Goal: Information Seeking & Learning: Find specific fact

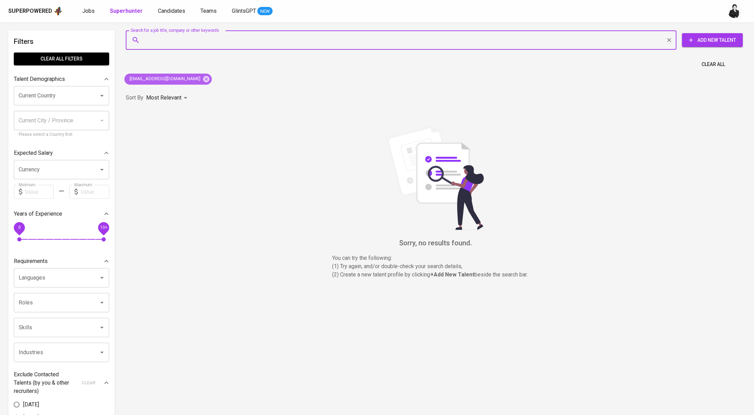
click at [192, 81] on div "[EMAIL_ADDRESS][DOMAIN_NAME]" at bounding box center [167, 79] width 87 height 11
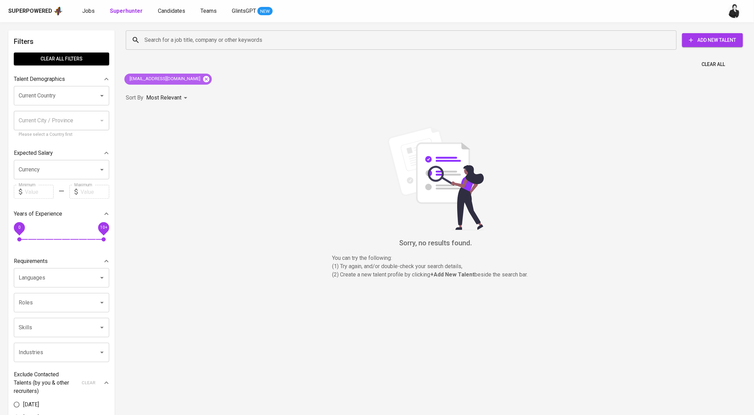
click at [202, 79] on icon at bounding box center [206, 79] width 8 height 8
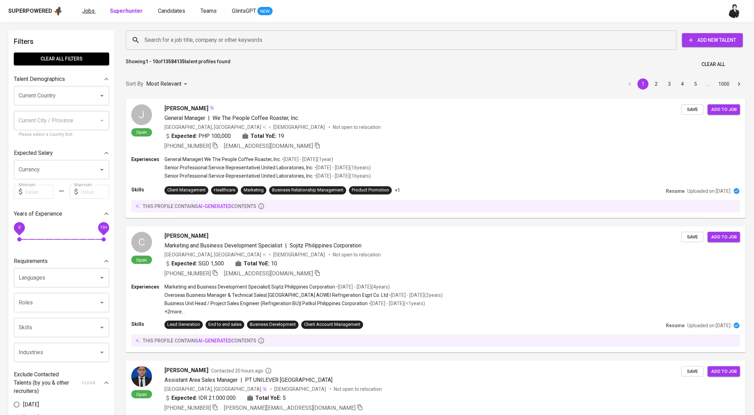
click at [89, 12] on span "Jobs" at bounding box center [88, 11] width 12 height 7
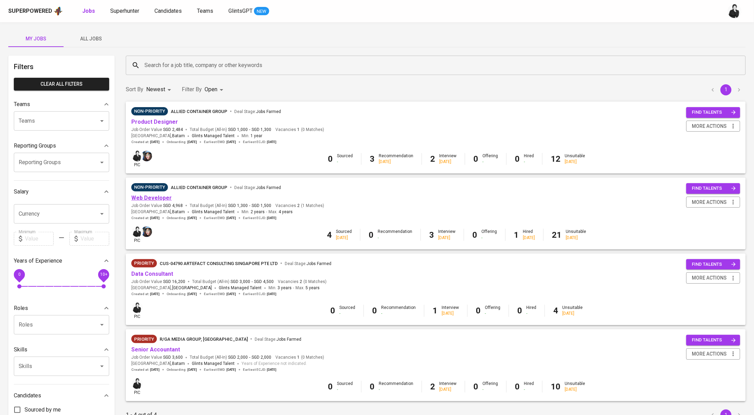
click at [152, 200] on link "Web Developer" at bounding box center [151, 197] width 40 height 7
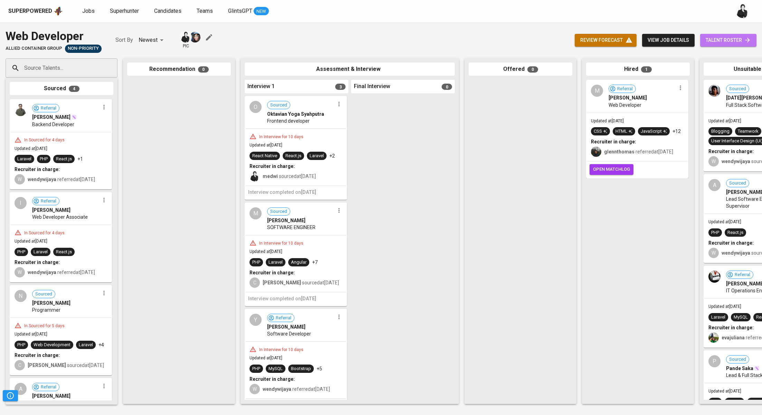
click at [709, 38] on span "talent roster" at bounding box center [727, 40] width 45 height 9
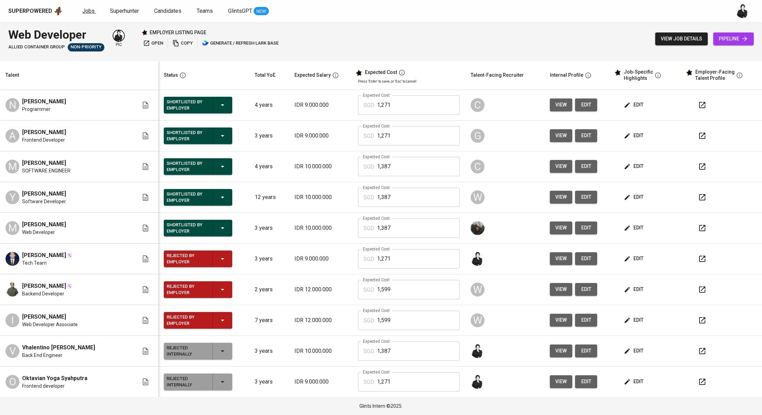
click at [88, 8] on span "Jobs" at bounding box center [88, 11] width 12 height 7
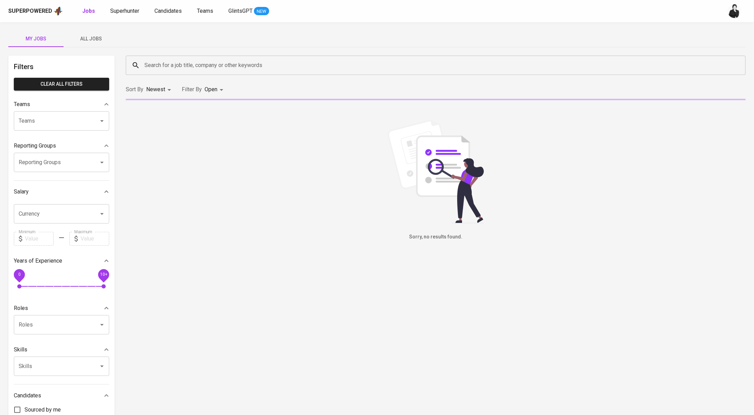
click at [134, 13] on span "Superhunter" at bounding box center [124, 11] width 29 height 7
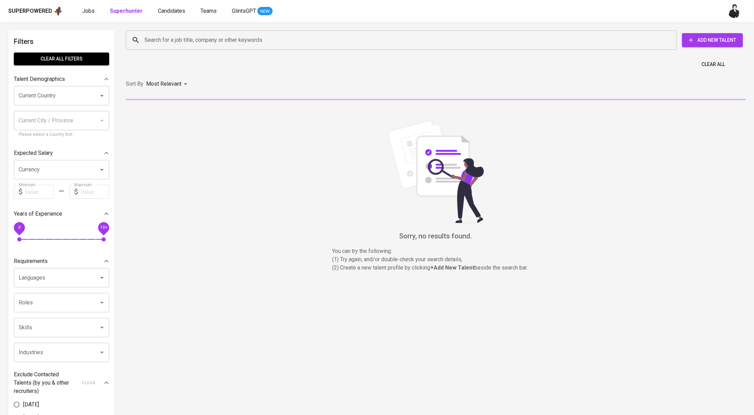
click at [173, 40] on input "Search for a job title, company or other keywords" at bounding box center [403, 40] width 520 height 13
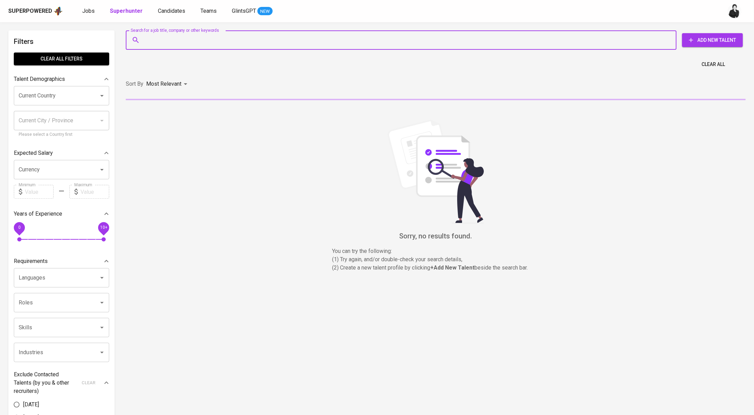
paste input "[EMAIL_ADDRESS][DOMAIN_NAME]"
type input "[EMAIL_ADDRESS][DOMAIN_NAME]"
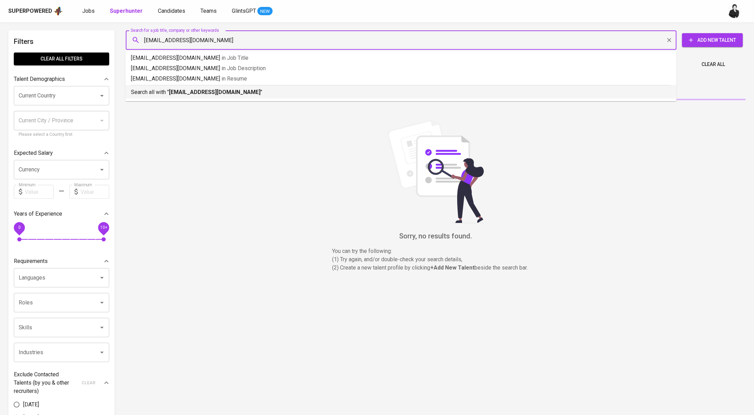
click at [184, 97] on li "Search all with " [PERSON_NAME][EMAIL_ADDRESS][DOMAIN_NAME] "" at bounding box center [400, 91] width 551 height 13
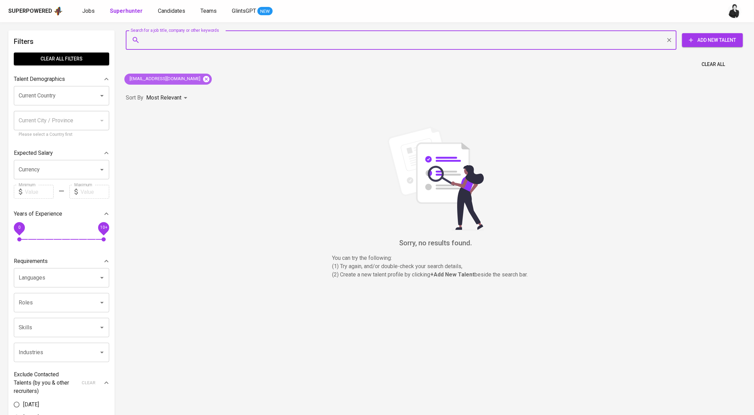
click at [202, 82] on icon at bounding box center [206, 79] width 8 height 8
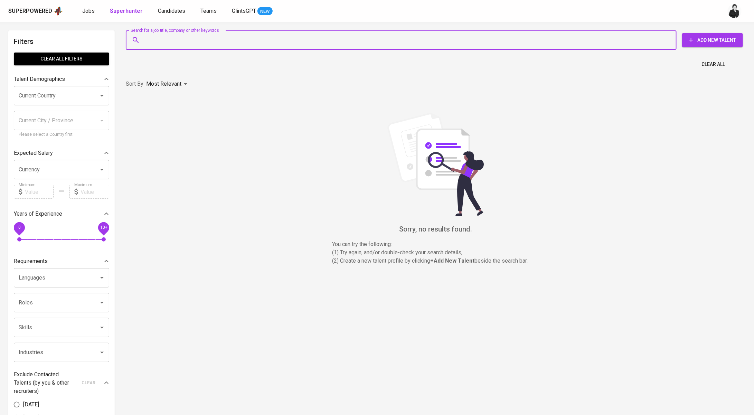
click at [191, 36] on input "Search for a job title, company or other keywords" at bounding box center [403, 40] width 520 height 13
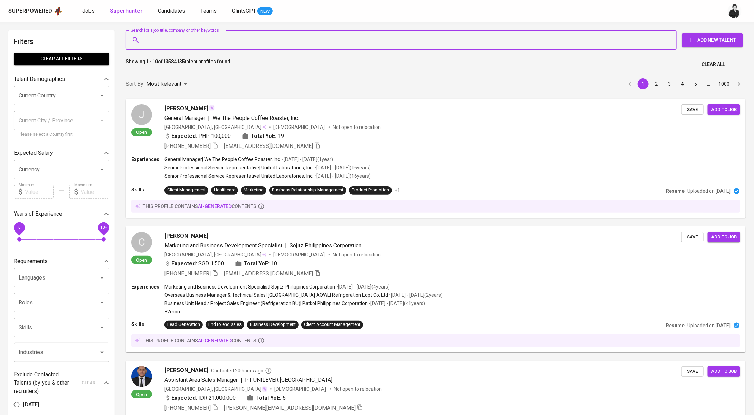
paste input "[EMAIL_ADDRESS][DOMAIN_NAME]"
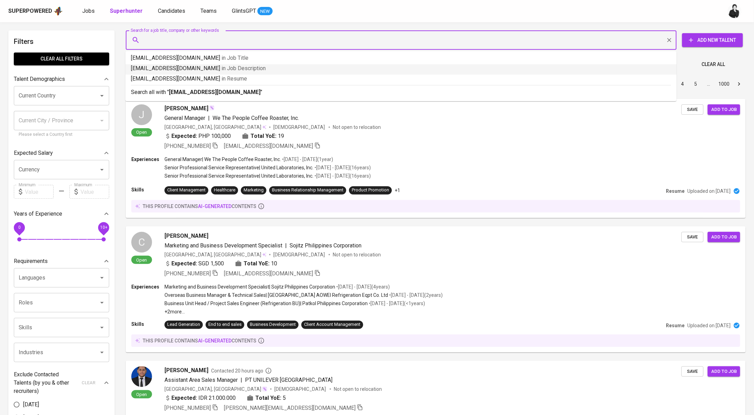
type input "[EMAIL_ADDRESS][DOMAIN_NAME]"
click at [218, 92] on b "[EMAIL_ADDRESS][DOMAIN_NAME]" at bounding box center [215, 92] width 92 height 7
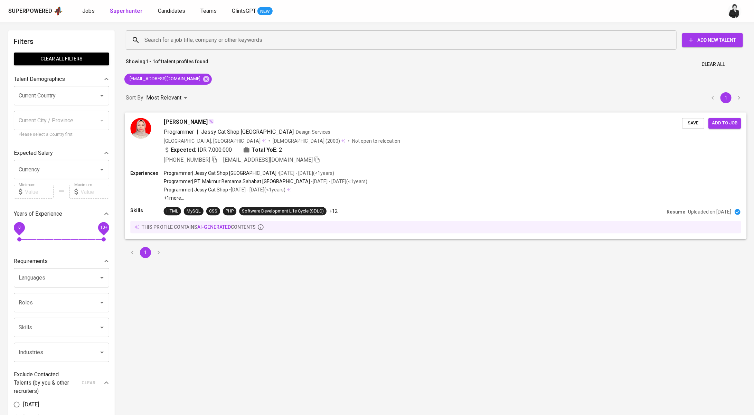
click at [230, 118] on div "[PERSON_NAME]" at bounding box center [423, 122] width 518 height 8
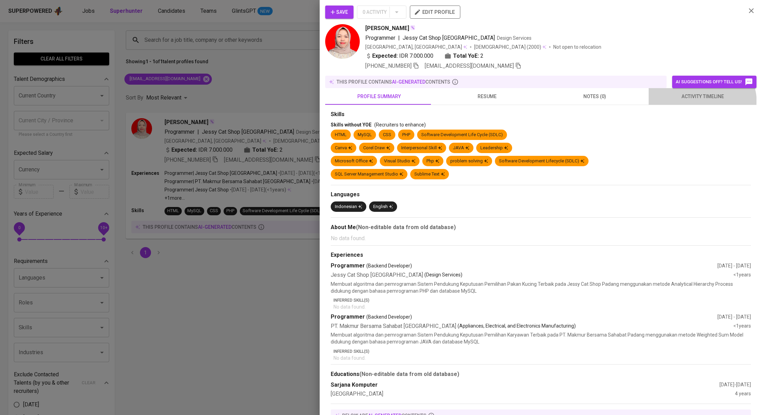
click at [689, 103] on button "activity timeline" at bounding box center [702, 96] width 108 height 17
